Goal: Information Seeking & Learning: Learn about a topic

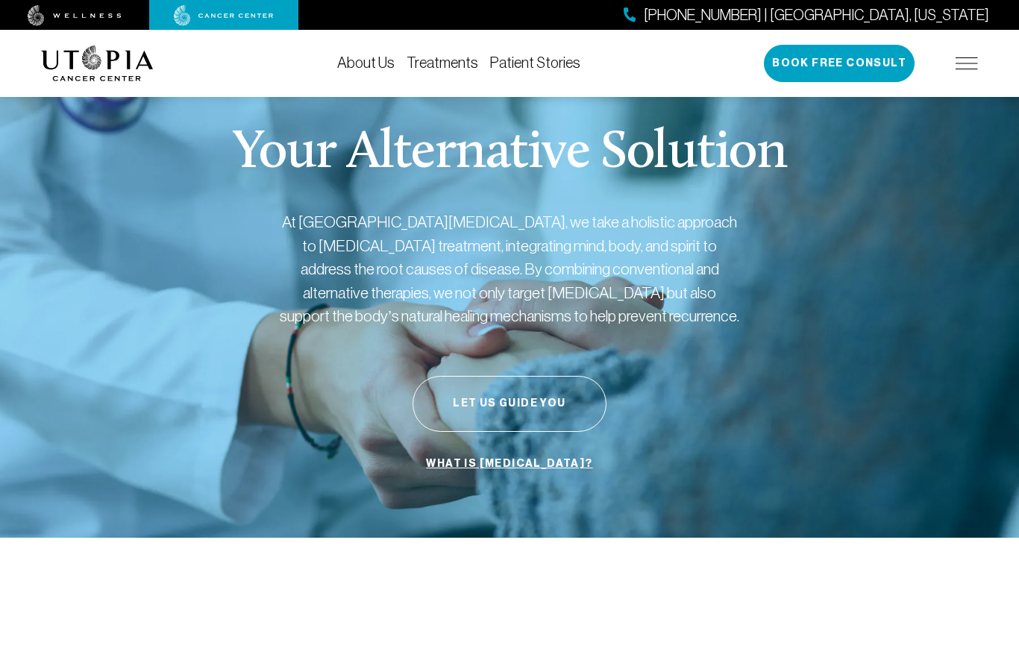
click at [452, 64] on link "Treatments" at bounding box center [442, 62] width 72 height 16
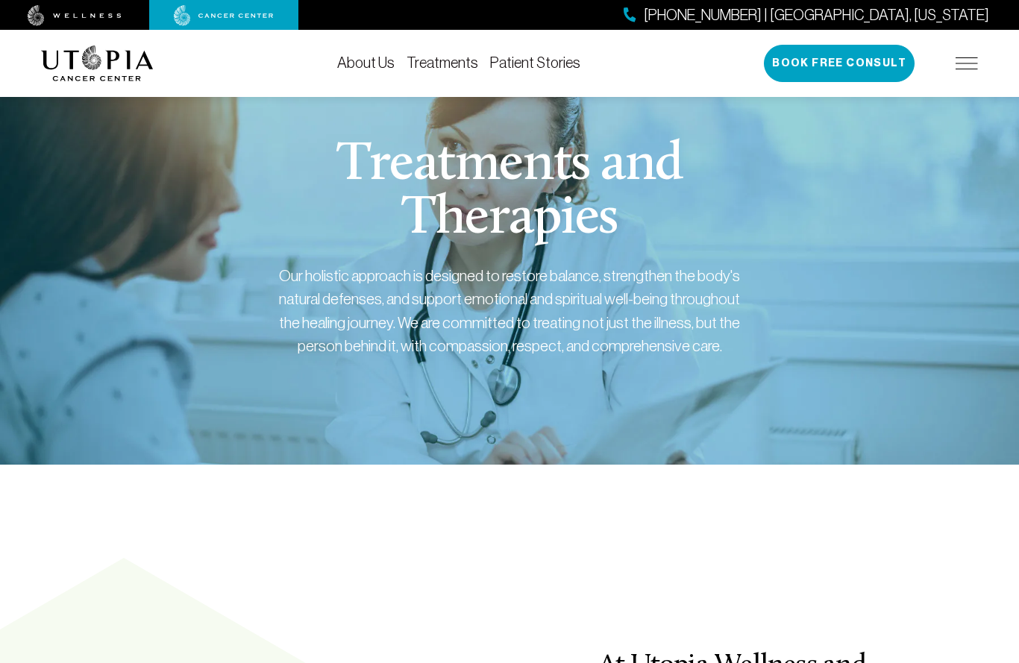
click at [963, 60] on img at bounding box center [966, 63] width 22 height 12
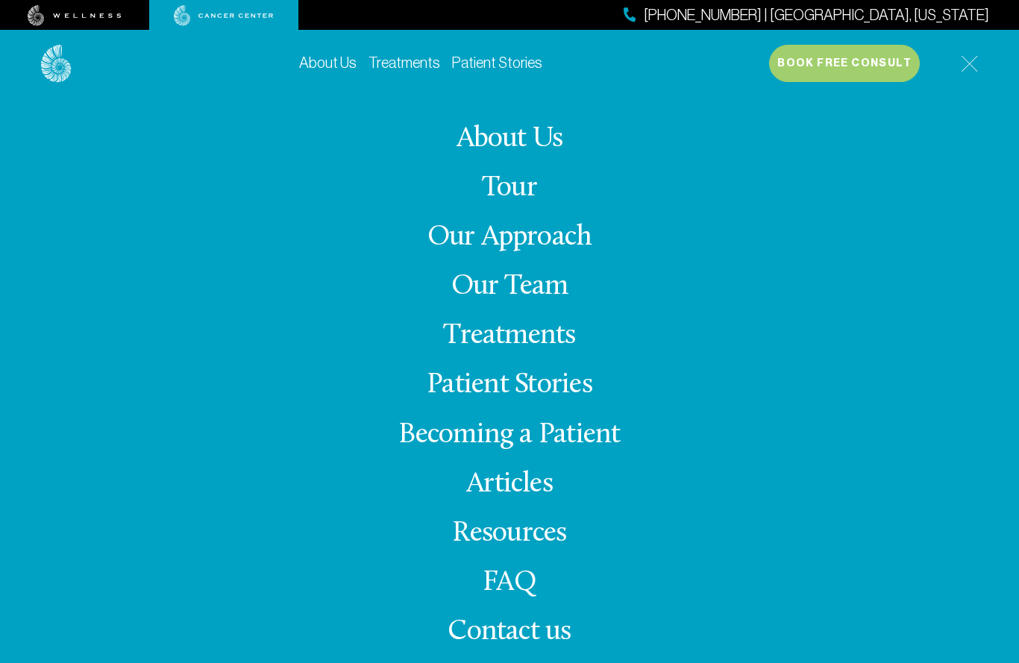
scroll to position [64, 0]
click at [549, 351] on link "Treatments" at bounding box center [509, 335] width 132 height 29
click at [562, 351] on link "Treatments" at bounding box center [509, 335] width 132 height 29
click at [558, 351] on link "Treatments" at bounding box center [509, 335] width 132 height 29
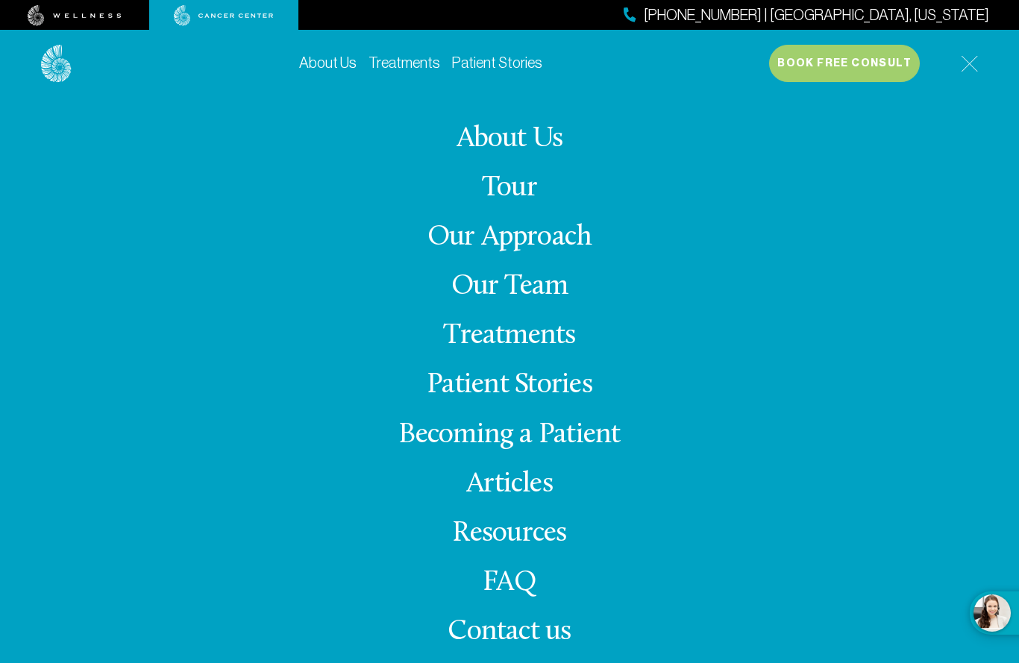
click at [540, 351] on link "Treatments" at bounding box center [509, 335] width 132 height 29
click at [981, 54] on div "About Us Treatments Patient Stories (727) 799-9060 | Tampa, Florida Book Free C…" at bounding box center [509, 361] width 955 height 663
click at [976, 57] on img at bounding box center [969, 63] width 17 height 17
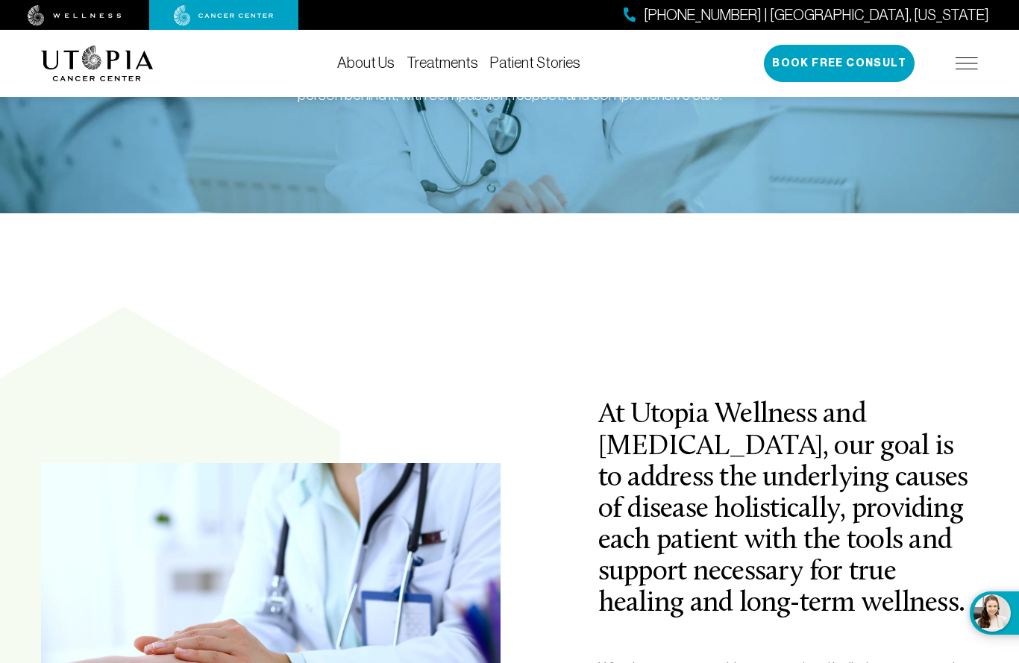
click at [981, 62] on div "About Us Treatments Patient Stories (727) 799-9060 | Tampa, Florida Book Free C…" at bounding box center [509, 63] width 955 height 67
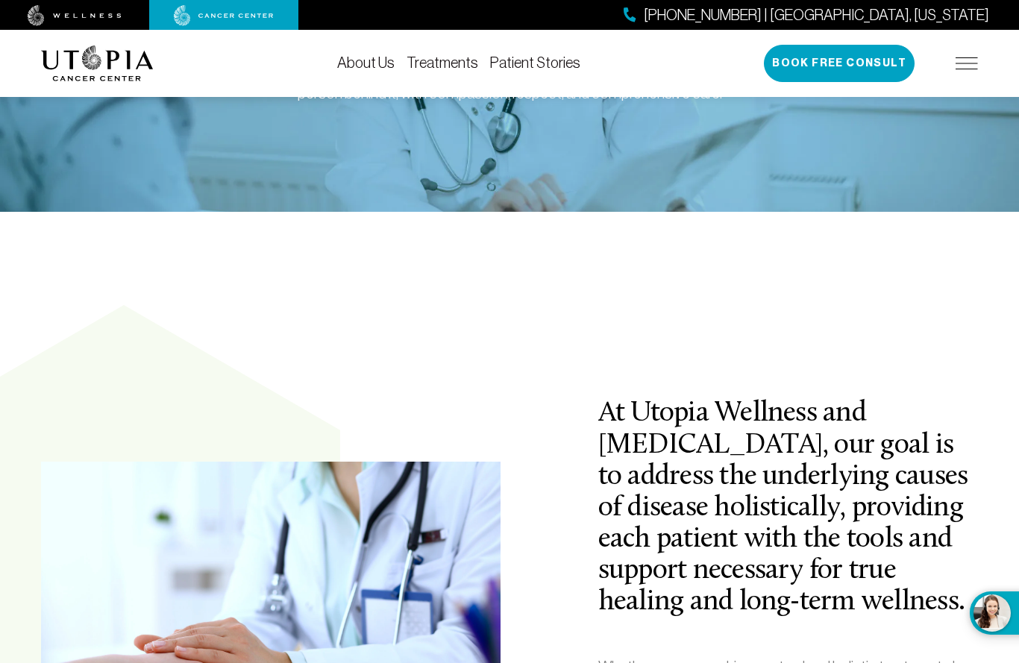
click at [961, 59] on img at bounding box center [966, 63] width 22 height 12
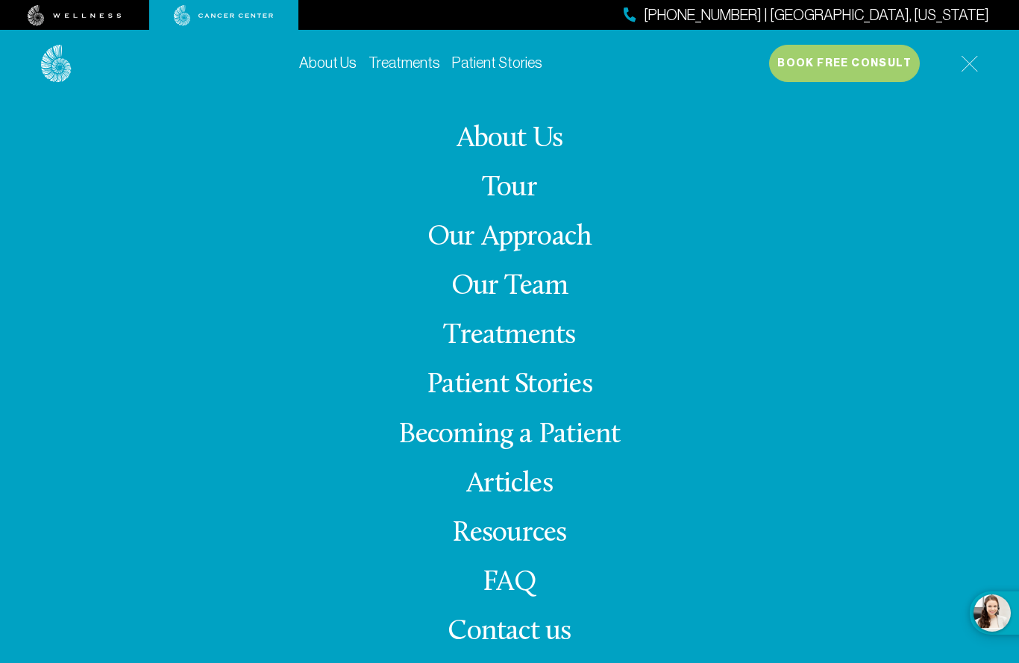
click at [966, 59] on img at bounding box center [969, 63] width 17 height 17
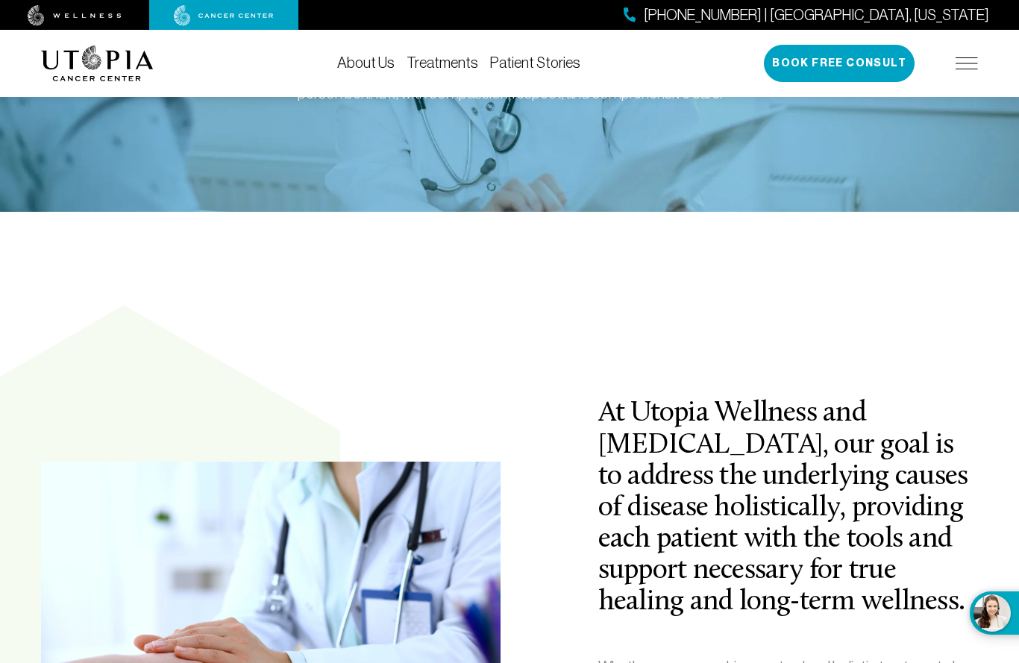
click at [441, 59] on link "Treatments" at bounding box center [442, 62] width 72 height 16
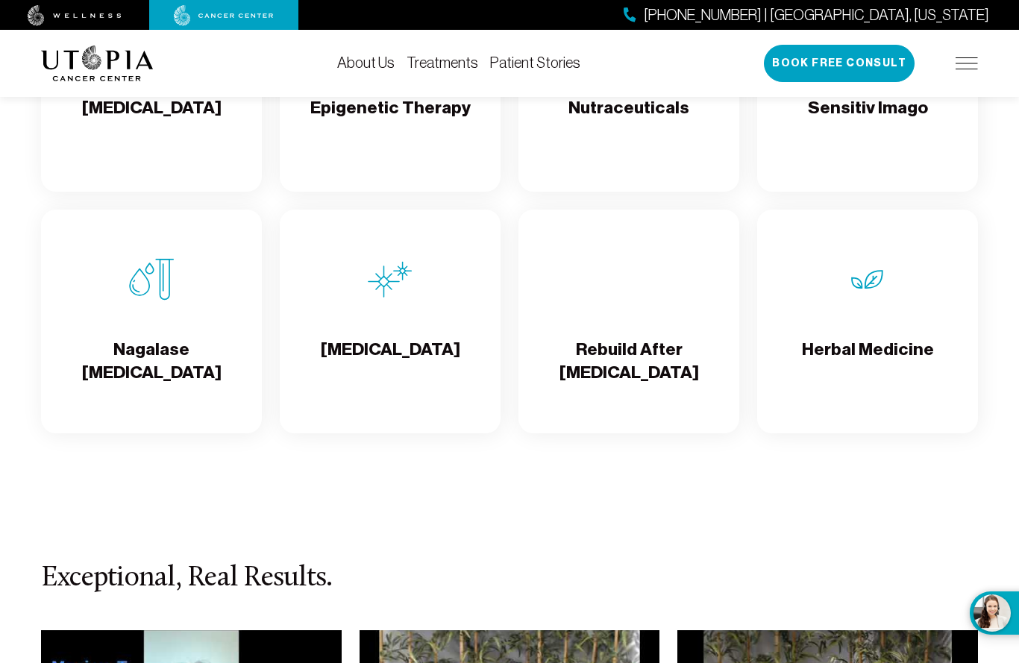
scroll to position [2642, 0]
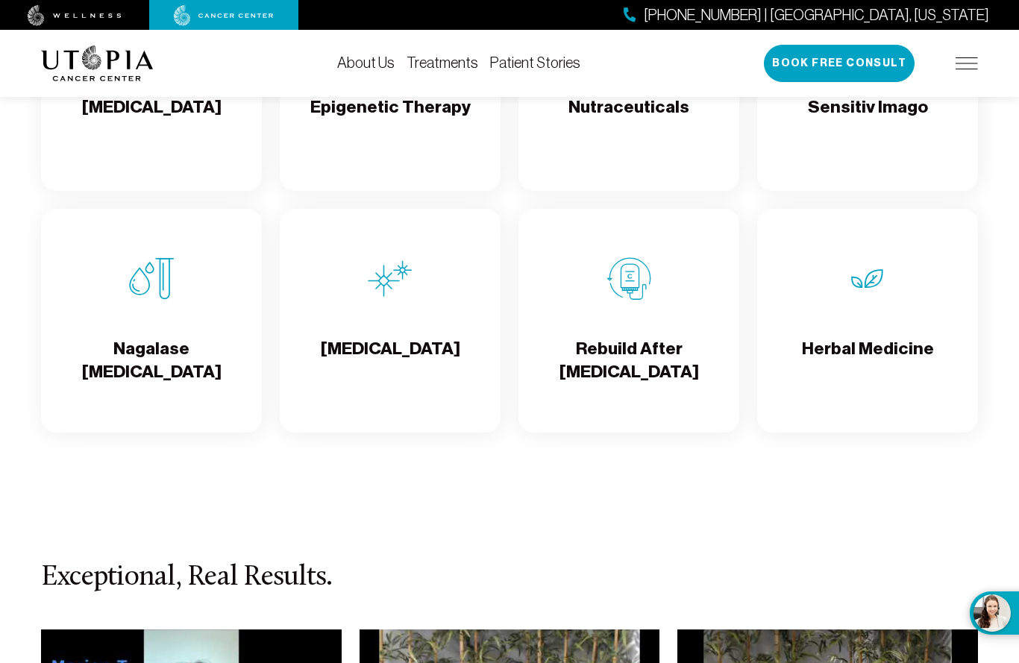
click at [195, 373] on h4 "Nagalase Blood Test" at bounding box center [151, 361] width 197 height 48
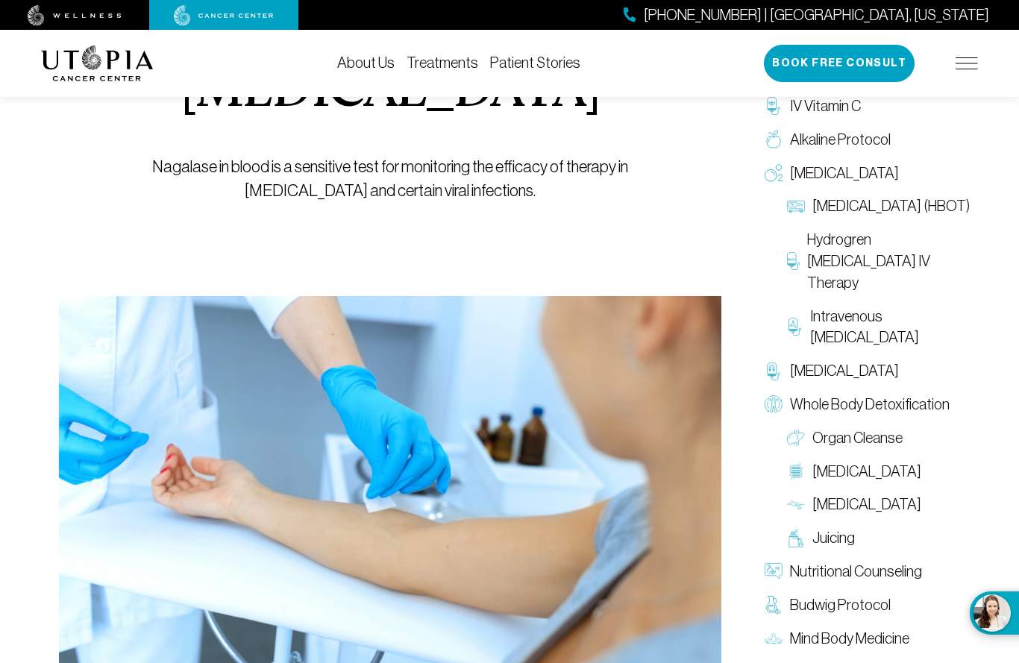
scroll to position [239, 0]
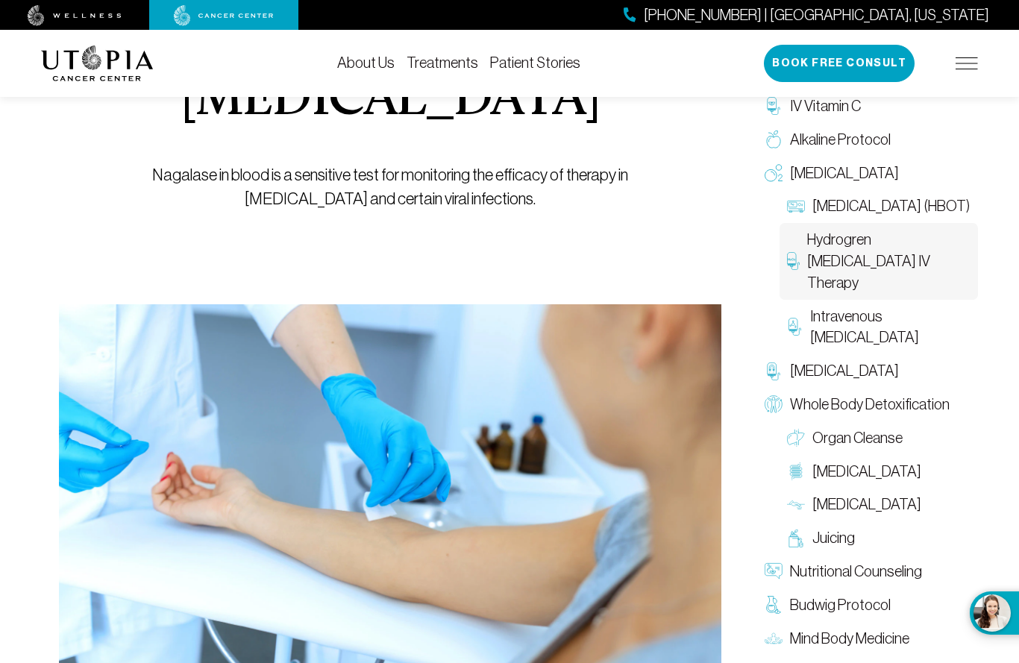
click at [853, 262] on span "Hydrogren Peroxide IV Therapy" at bounding box center [888, 261] width 163 height 64
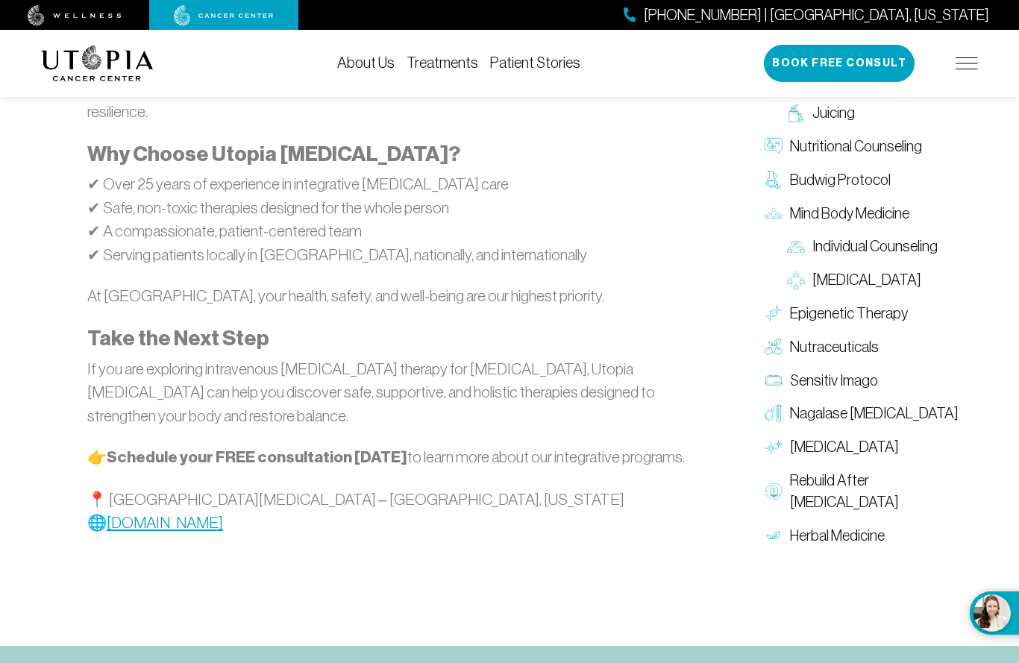
scroll to position [1967, 0]
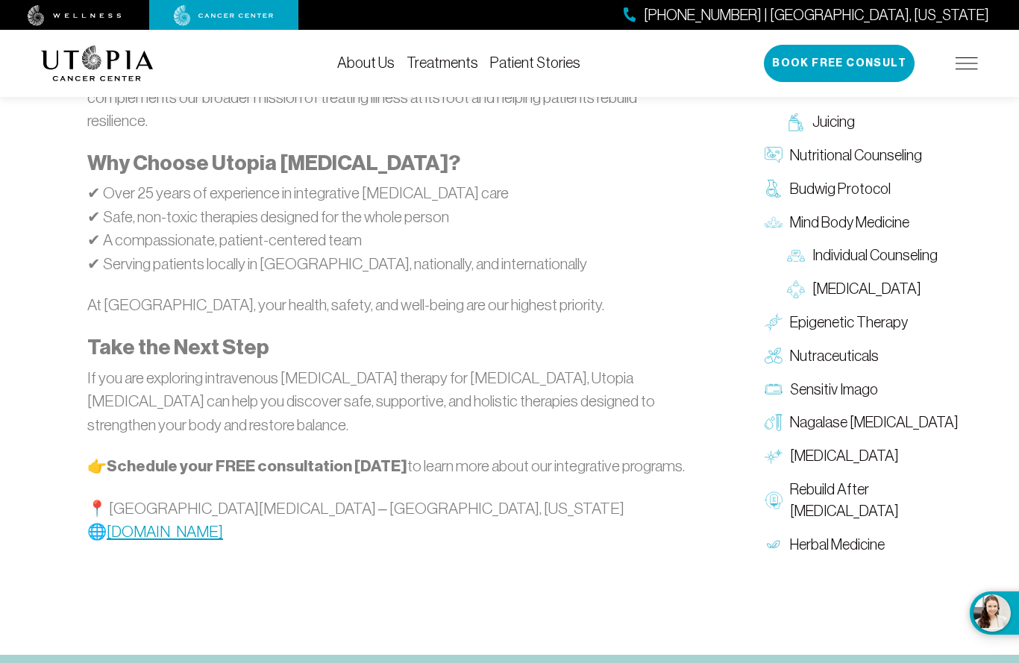
click at [223, 523] on link "www.utopiacancercenter.com" at bounding box center [165, 531] width 116 height 17
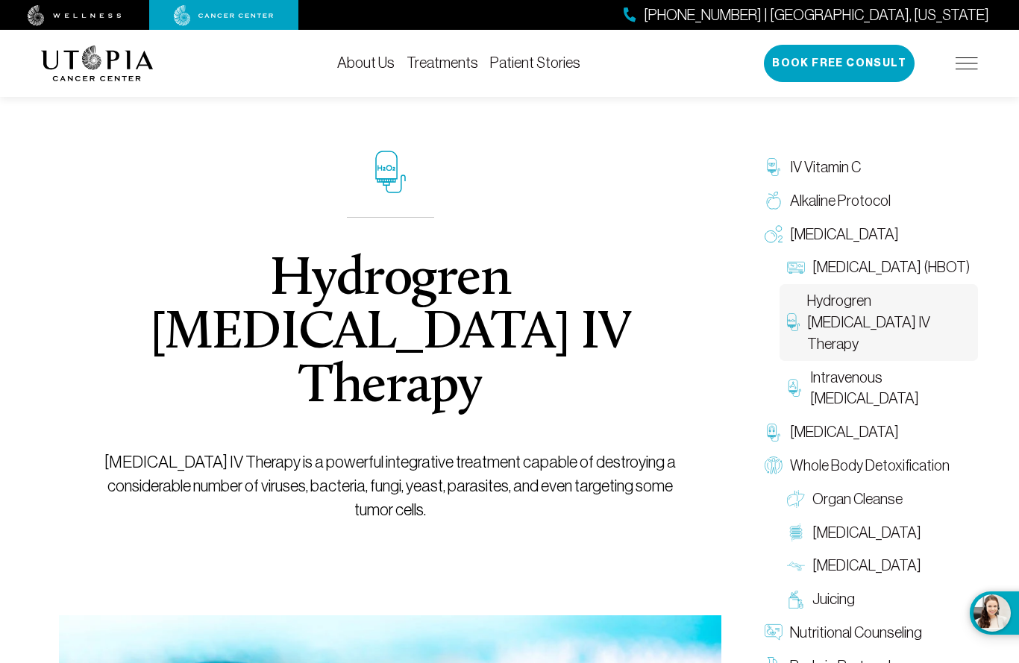
scroll to position [0, 0]
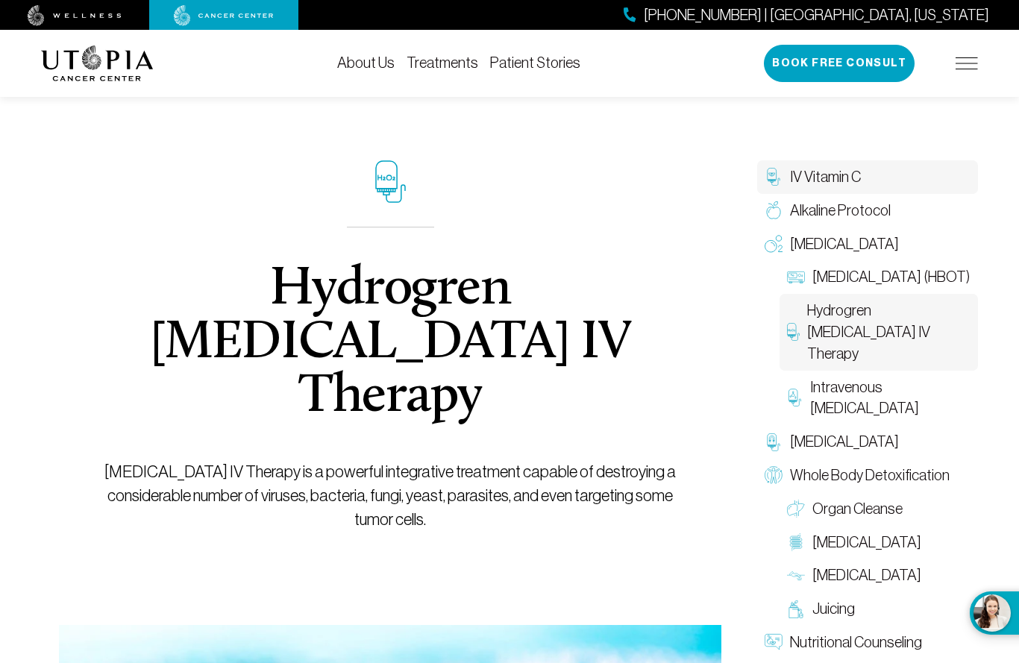
click at [832, 170] on span "IV Vitamin C" at bounding box center [825, 177] width 71 height 22
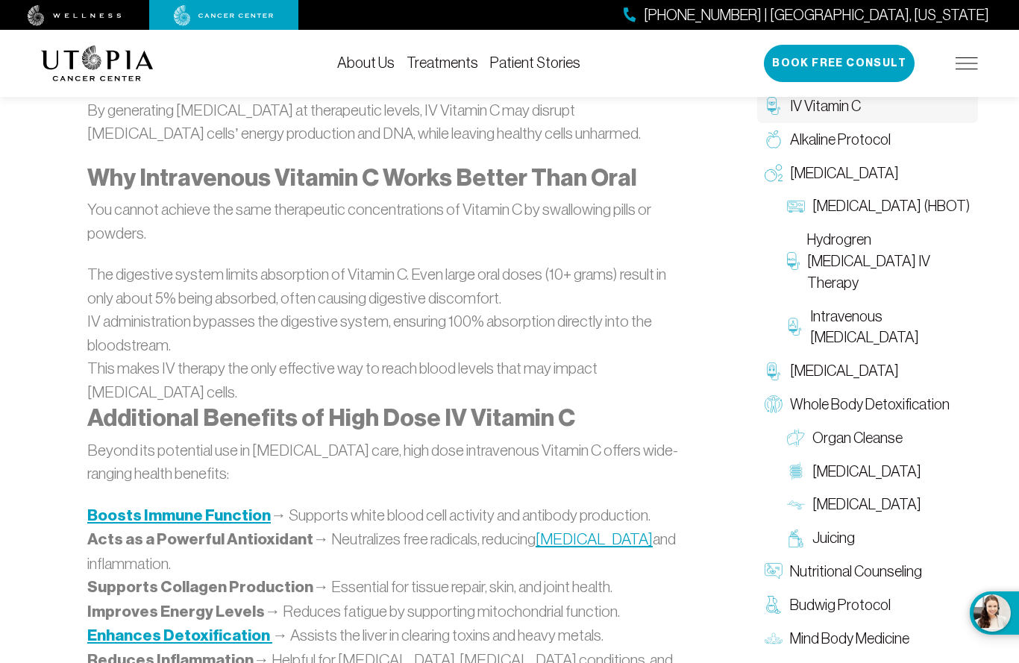
scroll to position [1445, 0]
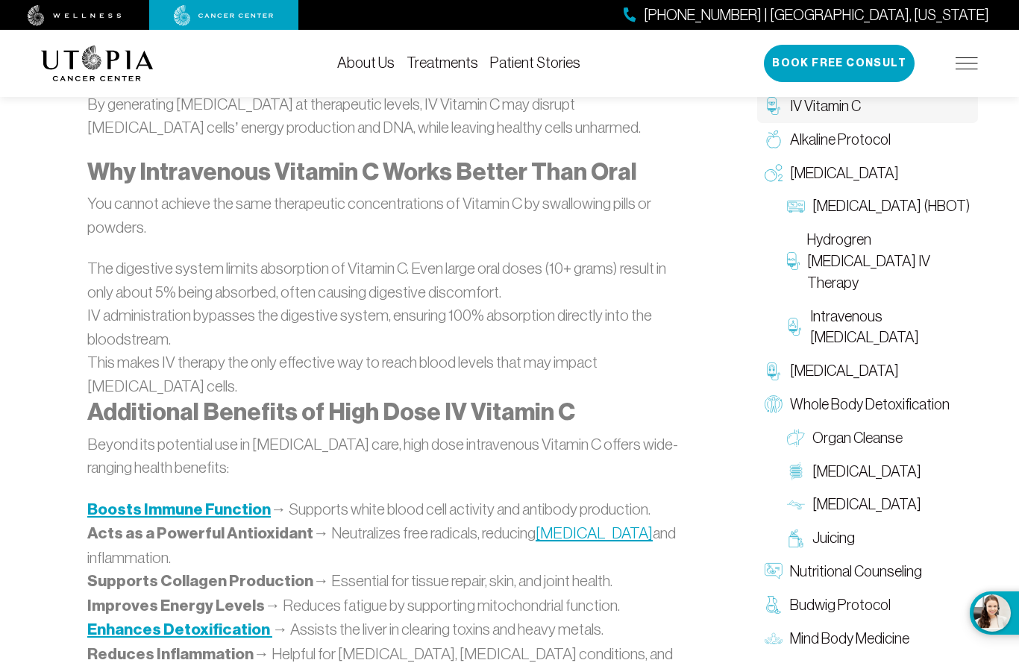
click at [623, 433] on p "Beyond its potential use in cancer care, high dose intravenous Vitamin C offers…" at bounding box center [390, 456] width 606 height 47
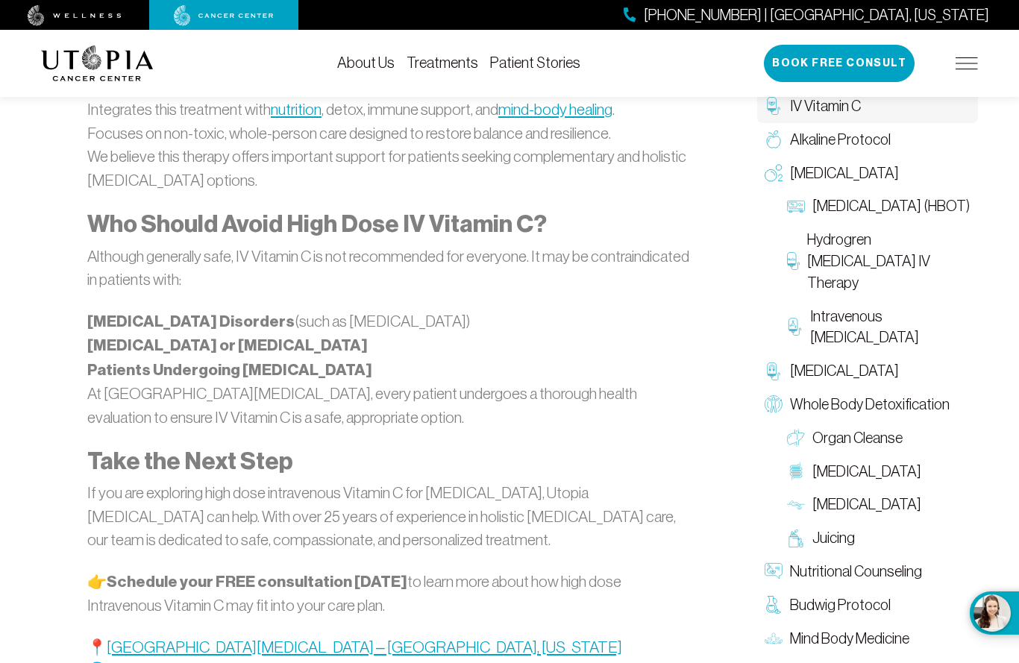
scroll to position [2822, 0]
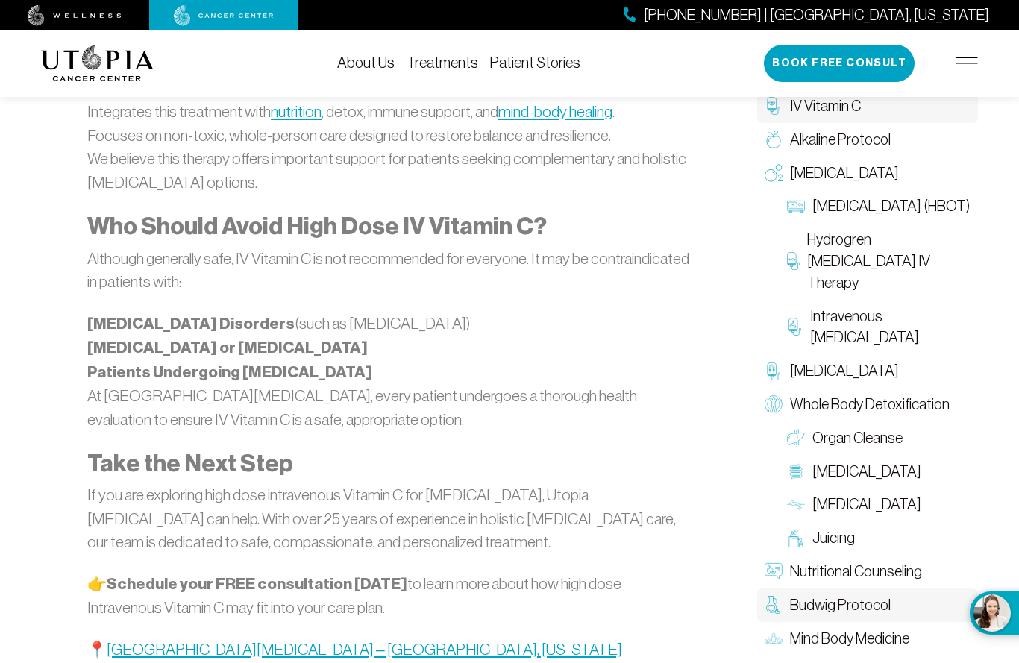
click at [872, 594] on span "Budwig Protocol" at bounding box center [840, 605] width 101 height 22
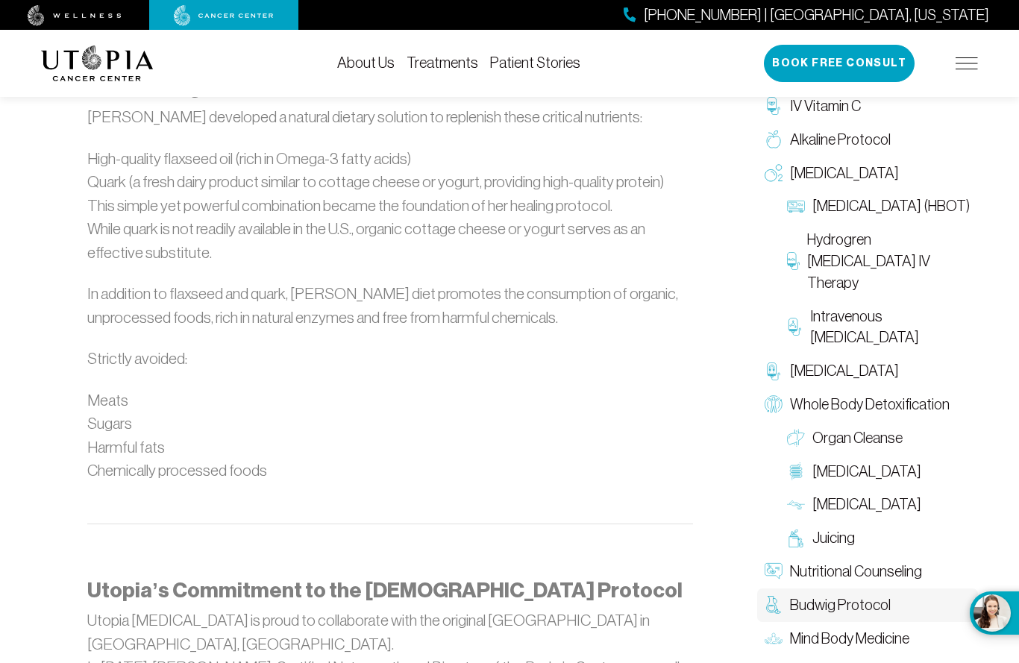
scroll to position [1553, 0]
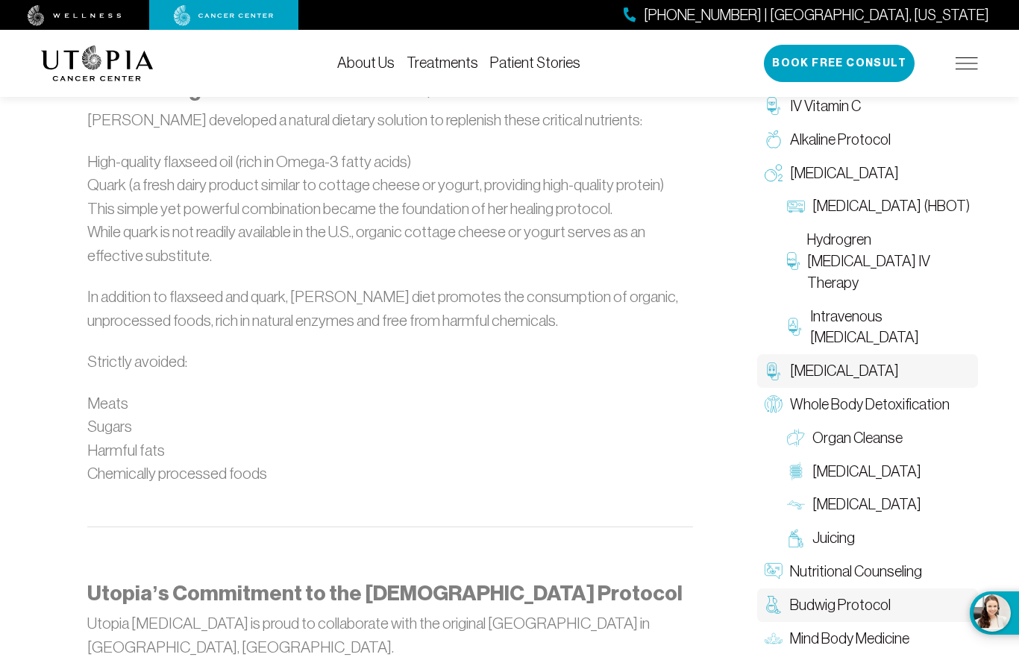
click at [868, 360] on span "Chelation Therapy" at bounding box center [844, 371] width 109 height 22
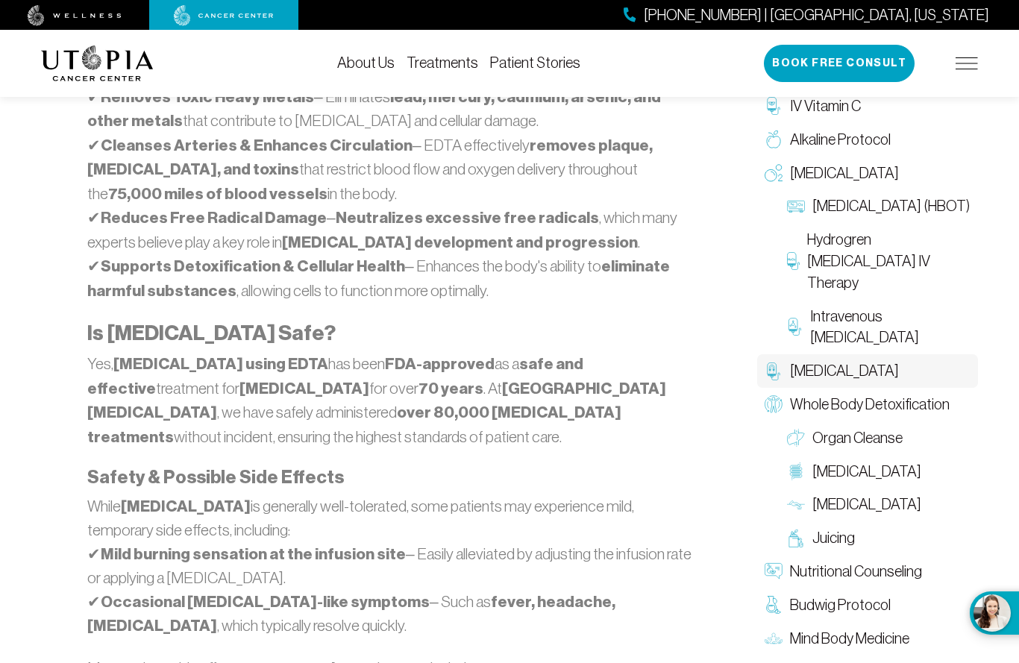
scroll to position [1210, 0]
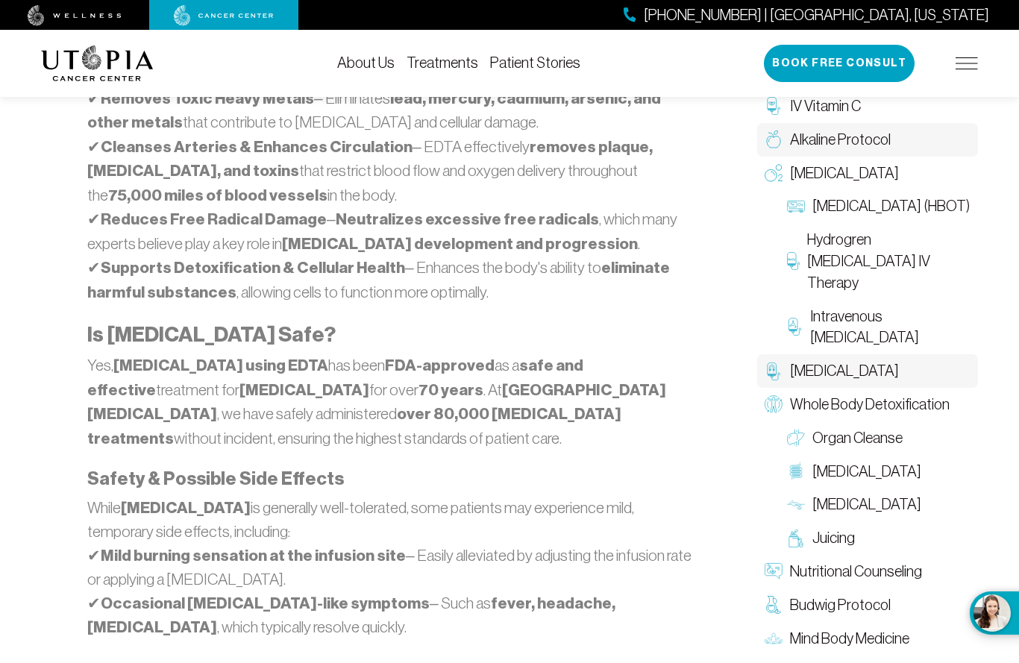
click at [869, 130] on span "Alkaline Protocol" at bounding box center [840, 140] width 101 height 22
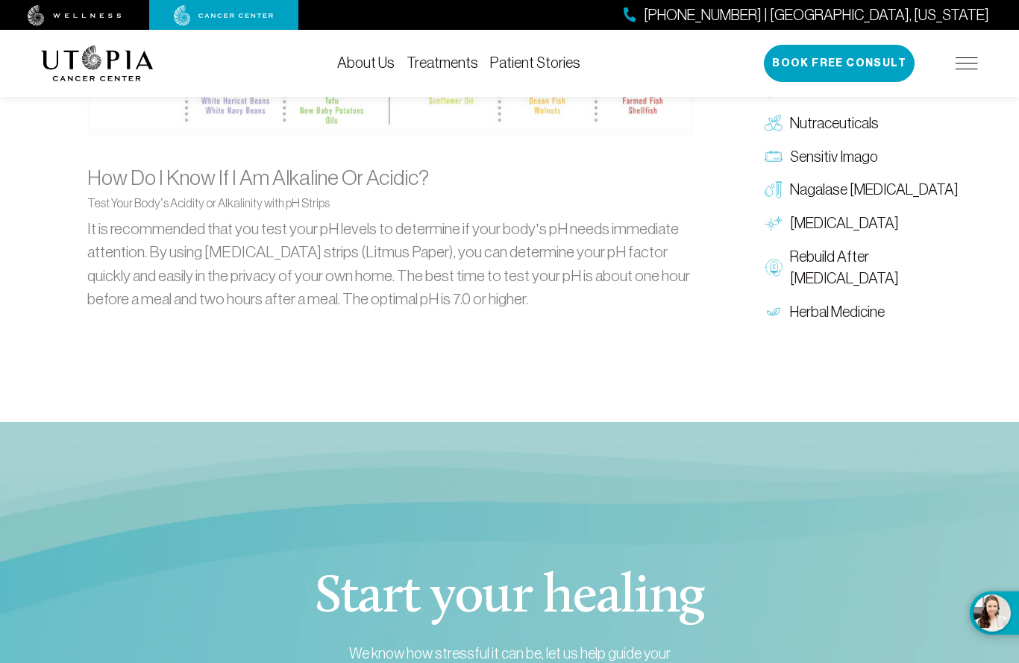
scroll to position [1865, 0]
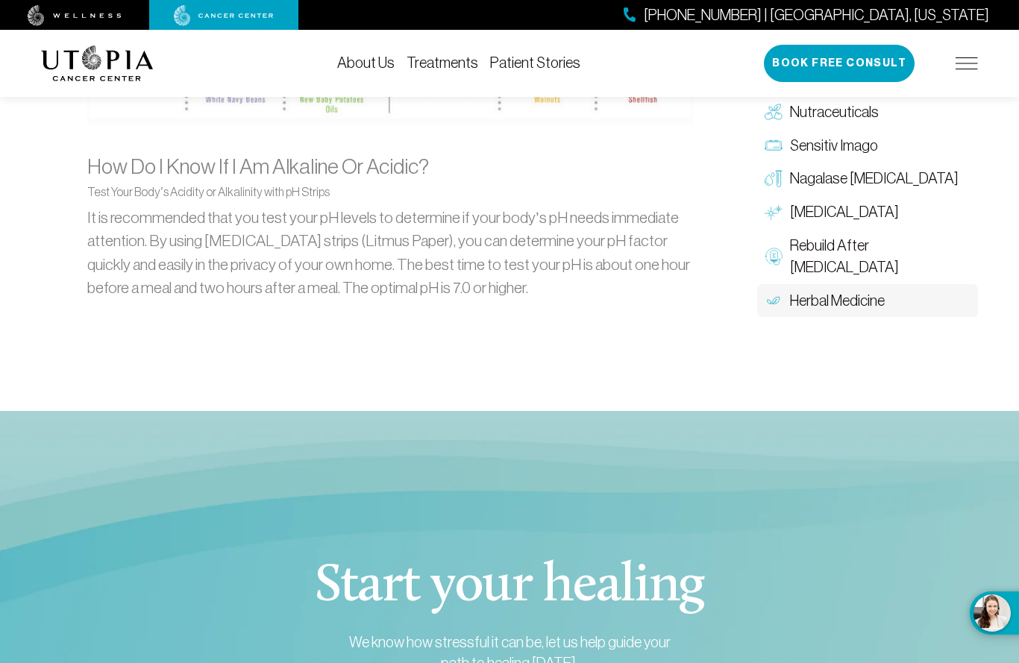
click at [867, 290] on span "Herbal Medicine" at bounding box center [837, 301] width 95 height 22
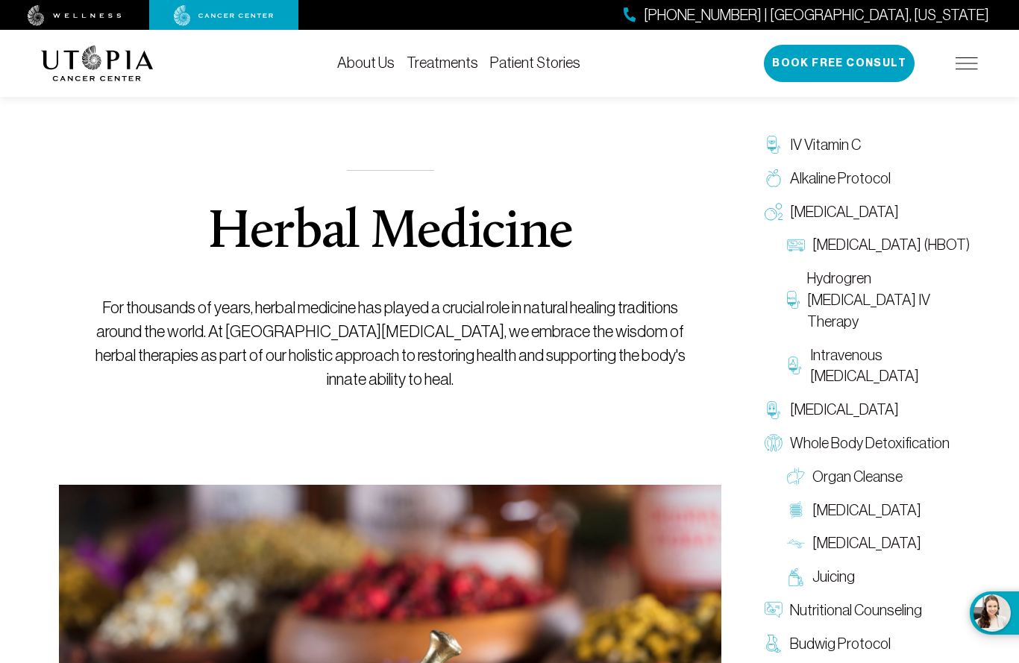
scroll to position [16, 0]
